Goal: Task Accomplishment & Management: Complete application form

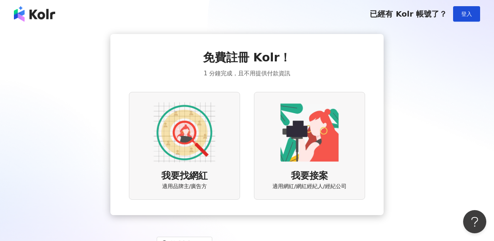
click at [192, 142] on img at bounding box center [185, 132] width 62 height 62
click at [182, 136] on img at bounding box center [185, 132] width 62 height 62
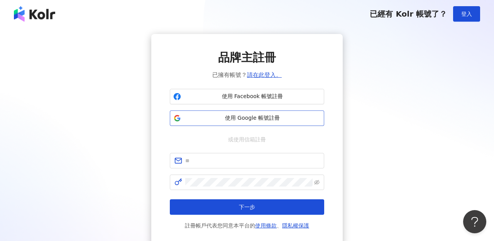
click at [263, 116] on span "使用 Google 帳號註冊" at bounding box center [252, 118] width 137 height 8
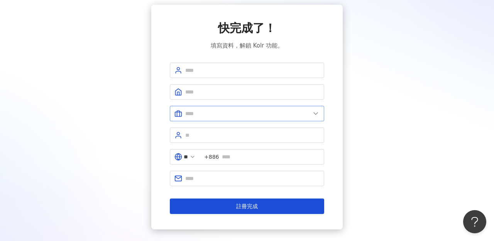
scroll to position [30, 0]
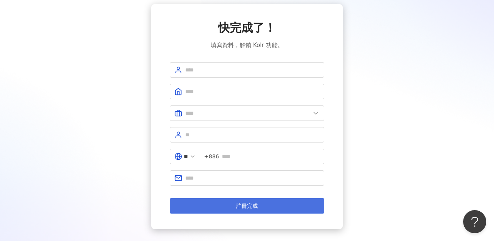
click at [252, 208] on span "註冊完成" at bounding box center [247, 206] width 22 height 6
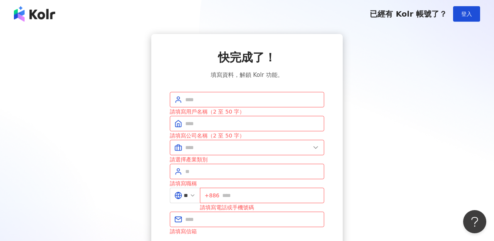
scroll to position [1, 0]
